Goal: Task Accomplishment & Management: Manage account settings

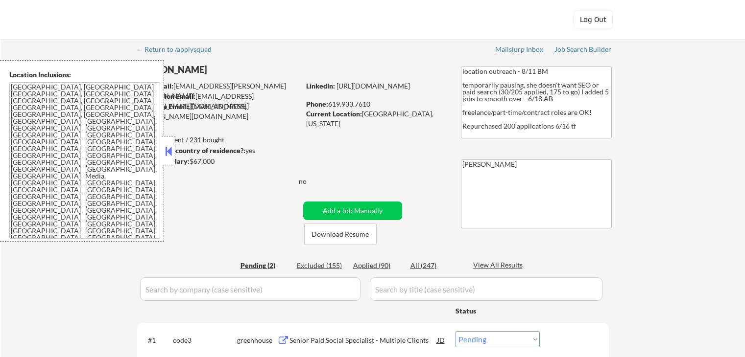
select select ""pending""
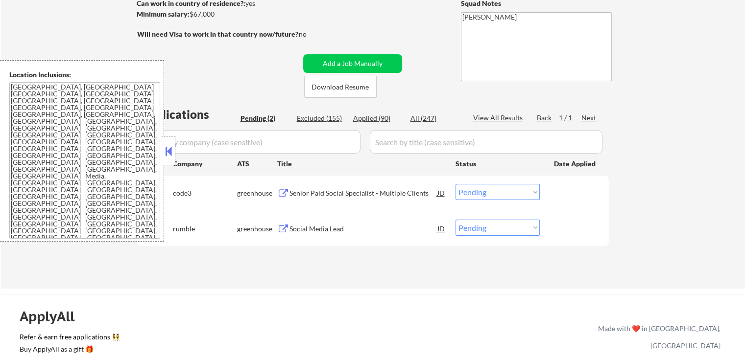
scroll to position [196, 0]
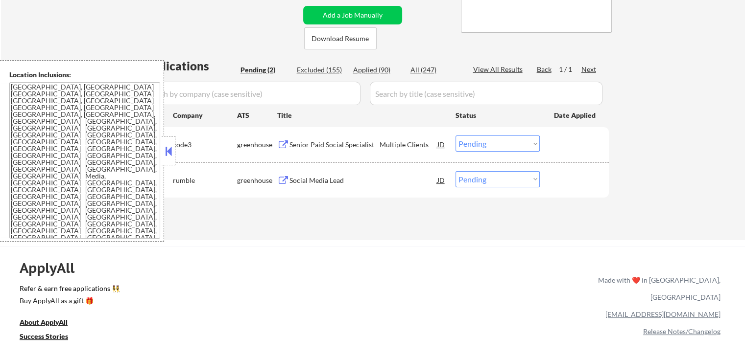
click at [304, 145] on div "Senior Paid Social Specialist - Multiple Clients" at bounding box center [363, 145] width 148 height 10
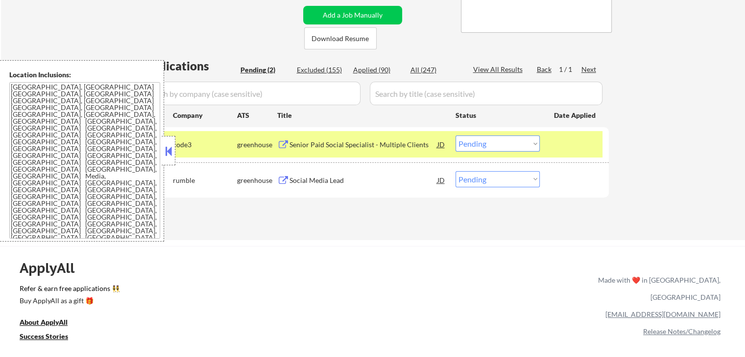
click at [286, 183] on button at bounding box center [283, 180] width 12 height 9
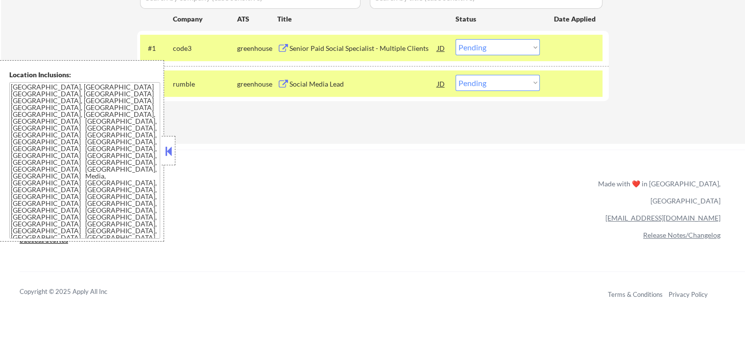
scroll to position [294, 0]
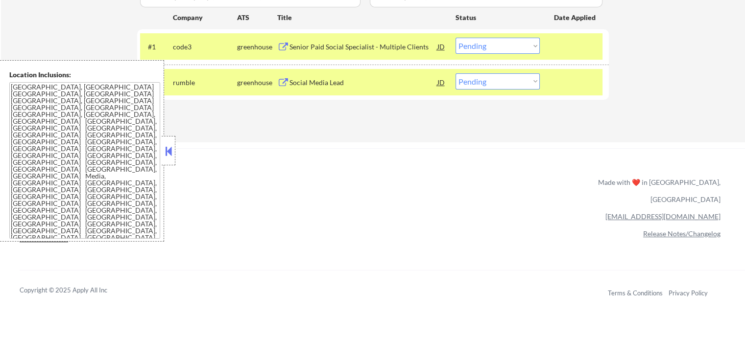
click at [492, 53] on select "Choose an option... Pending Applied Excluded (Questions) Excluded (Expired) Exc…" at bounding box center [497, 46] width 84 height 16
click at [455, 38] on select "Choose an option... Pending Applied Excluded (Questions) Excluded (Expired) Exc…" at bounding box center [497, 46] width 84 height 16
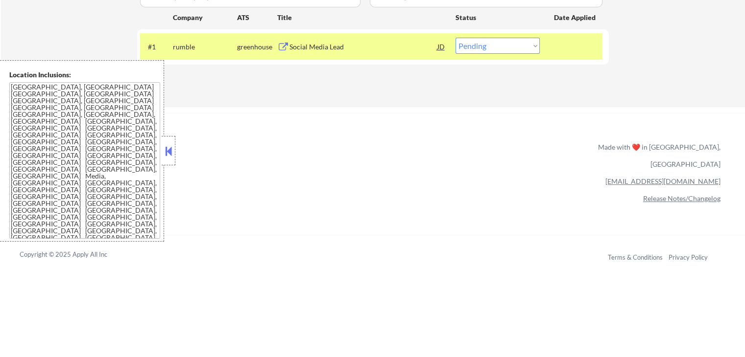
click at [517, 40] on select "Choose an option... Pending Applied Excluded (Questions) Excluded (Expired) Exc…" at bounding box center [497, 46] width 84 height 16
click at [455, 38] on select "Choose an option... Pending Applied Excluded (Questions) Excluded (Expired) Exc…" at bounding box center [497, 46] width 84 height 16
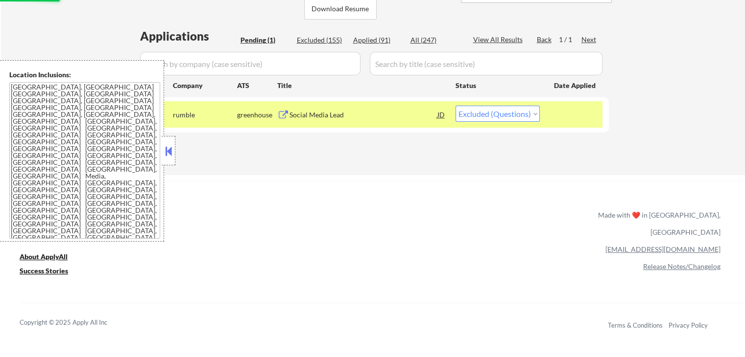
scroll to position [147, 0]
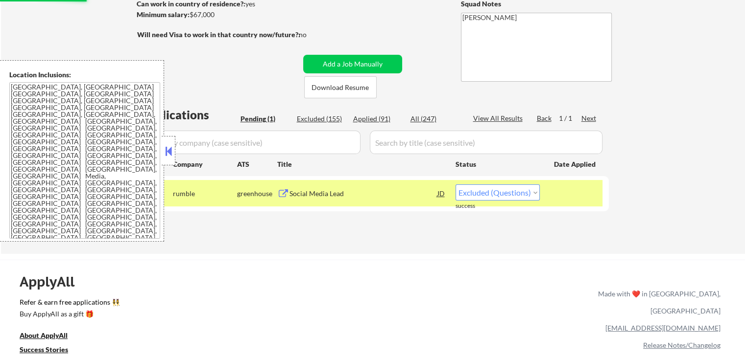
click at [332, 121] on div "Excluded (155)" at bounding box center [321, 119] width 49 height 10
select select ""excluded__other_""
select select ""excluded""
select select ""excluded__location_""
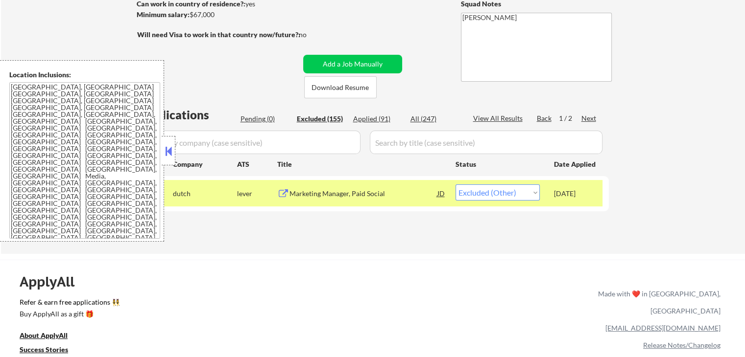
select select ""excluded""
select select ""excluded__other_""
select select ""excluded""
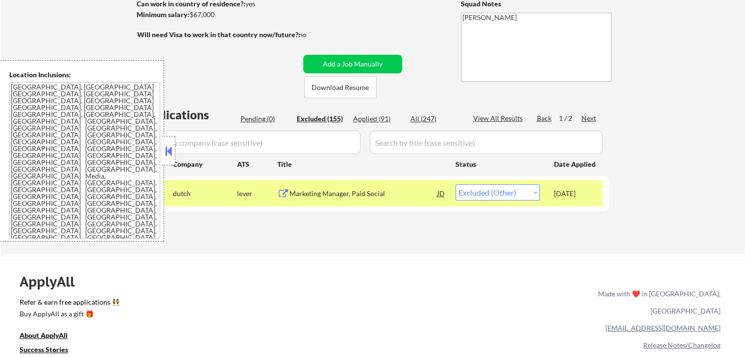
select select ""excluded""
select select ""excluded__location_""
select select ""excluded""
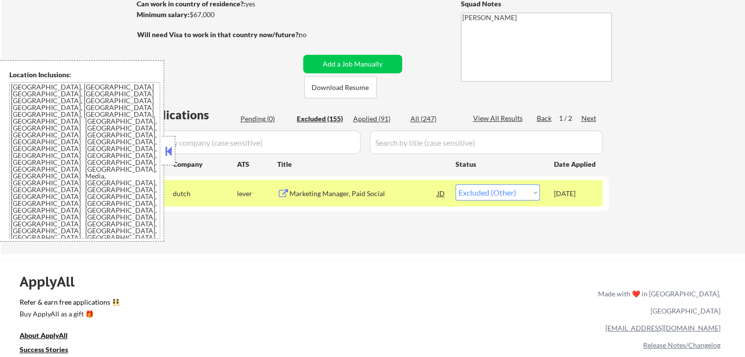
select select ""excluded__other_""
select select ""excluded__expired_""
select select ""excluded""
select select ""excluded__location_""
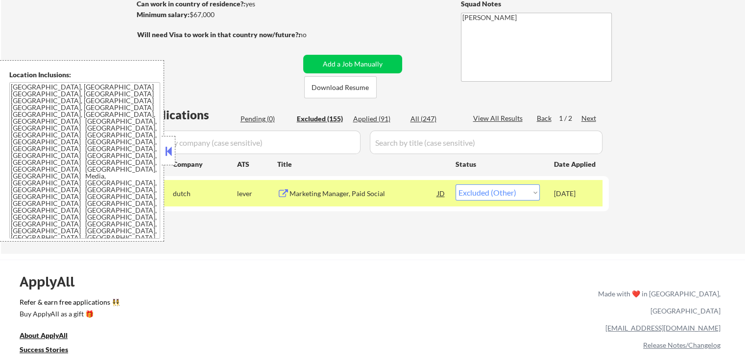
select select ""excluded__expired_""
select select ""excluded""
select select ""excluded__expired_""
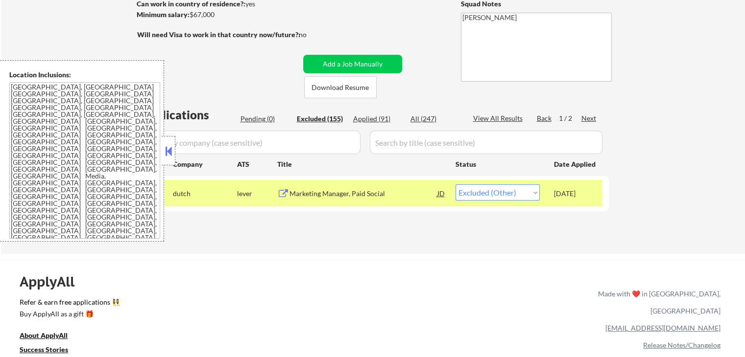
select select ""excluded__expired_""
select select ""excluded""
select select ""excluded__salary_""
select select ""excluded""
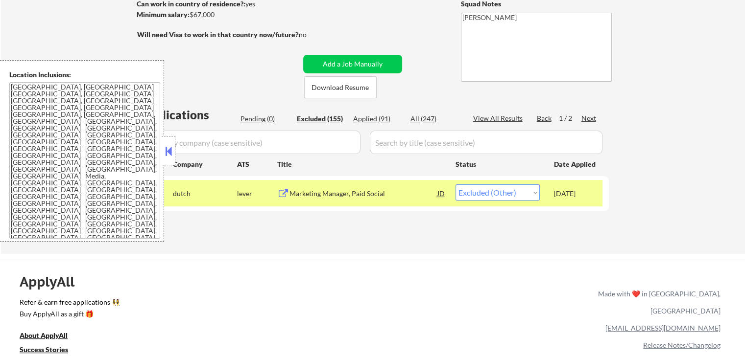
select select ""excluded__location_""
select select ""excluded__expired_""
select select ""excluded""
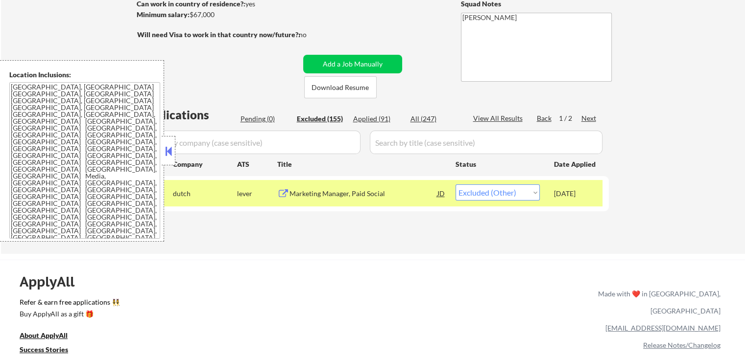
select select ""excluded__expired_""
select select ""excluded""
select select ""excluded__location_""
select select ""excluded__expired_""
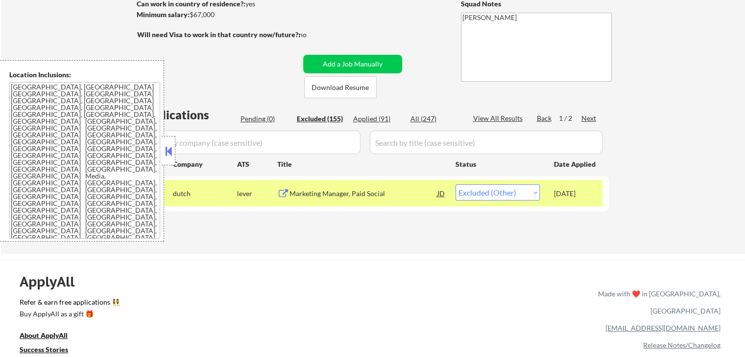
select select ""excluded__salary_""
select select ""excluded__expired_""
select select ""excluded""
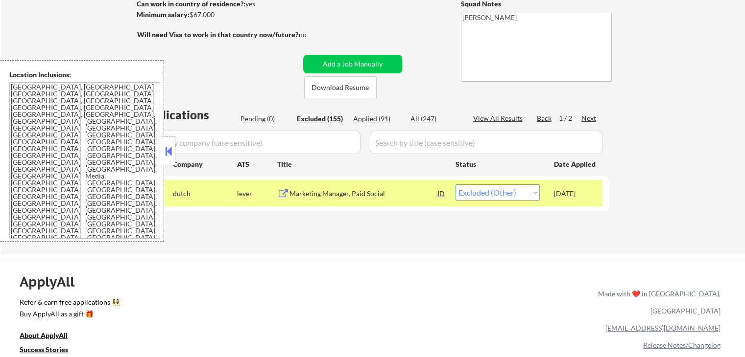
select select ""excluded__expired_""
select select ""excluded""
select select ""excluded__location_""
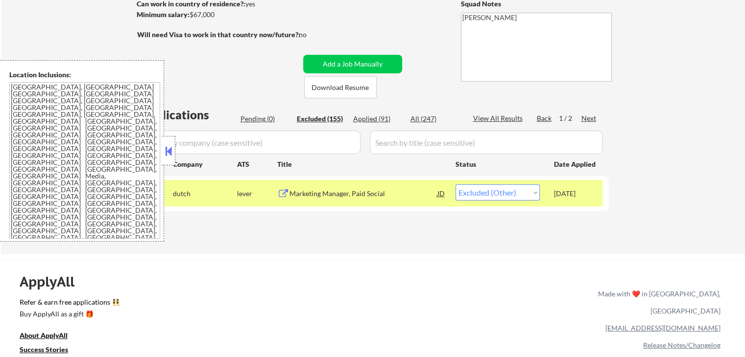
select select ""excluded""
select select ""excluded__salary_""
select select ""excluded__location_""
select select ""excluded""
select select ""excluded__location_""
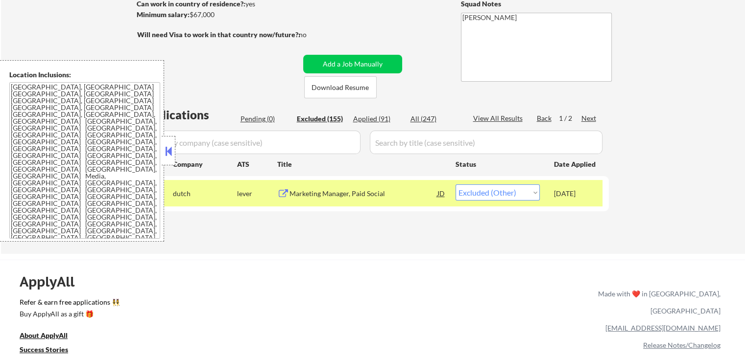
select select ""excluded__other_""
select select ""excluded__expired_""
select select ""excluded""
select select ""excluded__location_""
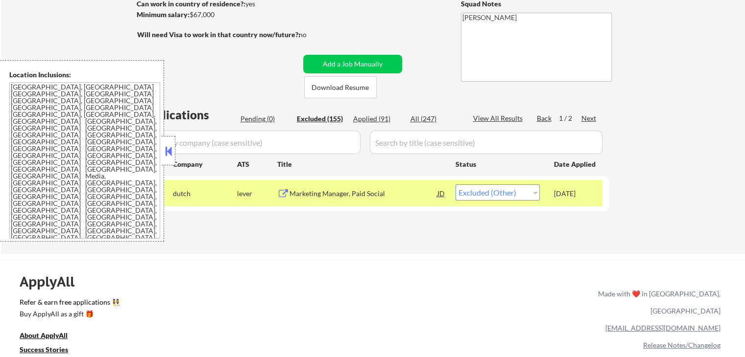
select select ""excluded""
select select ""excluded__location_""
select select ""excluded__expired_""
select select ""excluded__location_""
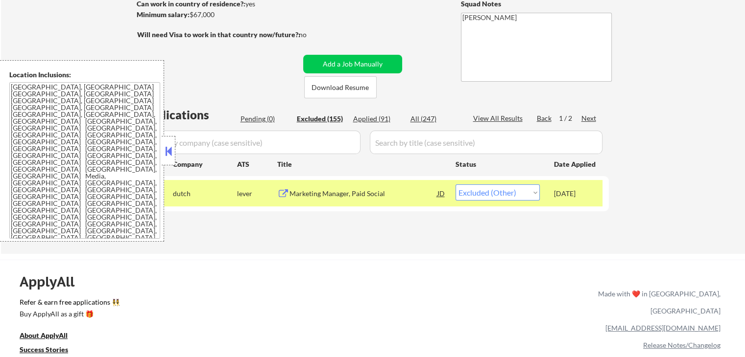
select select ""excluded""
select select ""excluded__expired_""
select select ""excluded""
select select ""excluded__location_""
select select ""excluded__expired_""
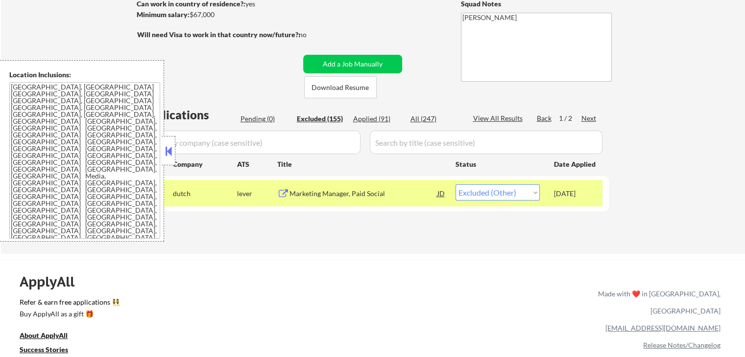
select select ""excluded__location_""
select select ""excluded__salary_""
select select ""excluded""
select select ""excluded__location_""
select select ""excluded""
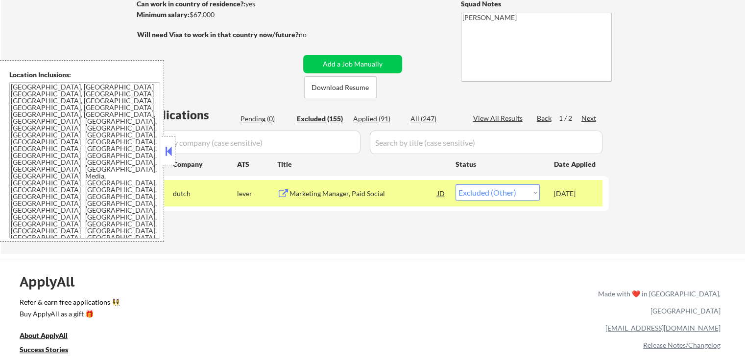
select select ""excluded__location_""
select select ""excluded__salary_""
select select ""excluded__expired_""
select select ""excluded__location_""
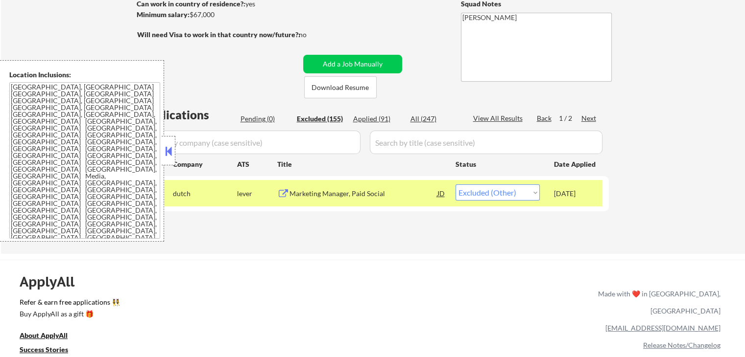
select select ""excluded__expired_""
select select ""excluded""
select select ""excluded__location_""
select select ""excluded""
select select ""excluded__location_""
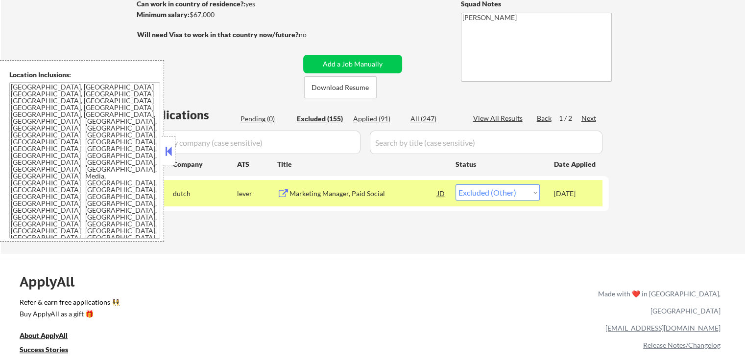
select select ""excluded""
select select ""excluded__location_""
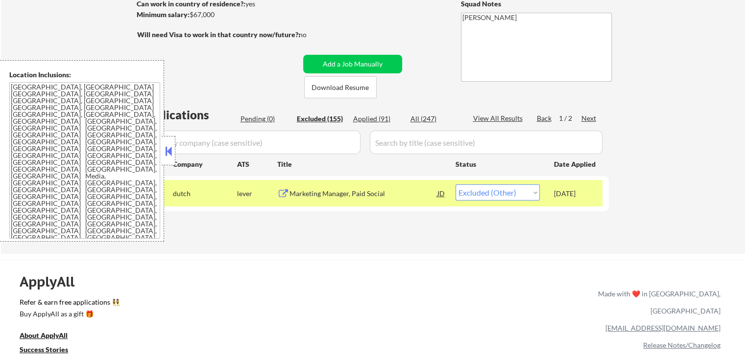
select select ""excluded__salary_""
select select ""excluded__expired_""
select select ""excluded__salary_""
select select ""excluded__expired_""
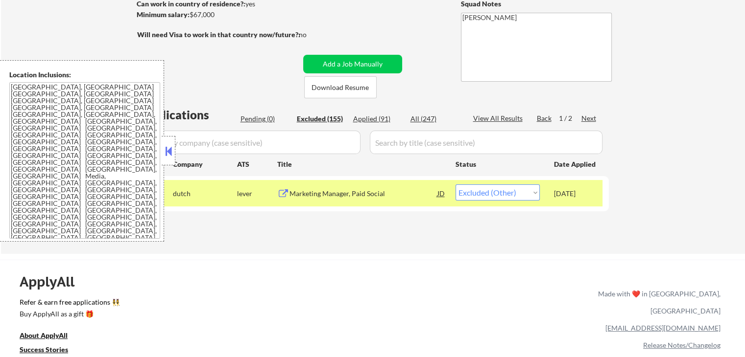
select select ""excluded__other_""
select select ""excluded__location_""
select select ""excluded__salary_""
select select ""excluded__expired_""
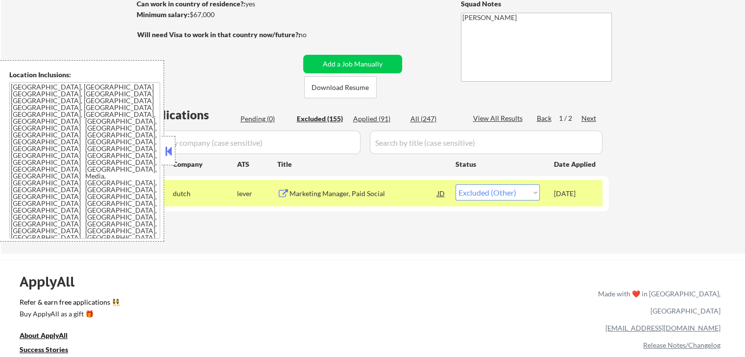
select select ""excluded""
